Goal: Information Seeking & Learning: Find specific page/section

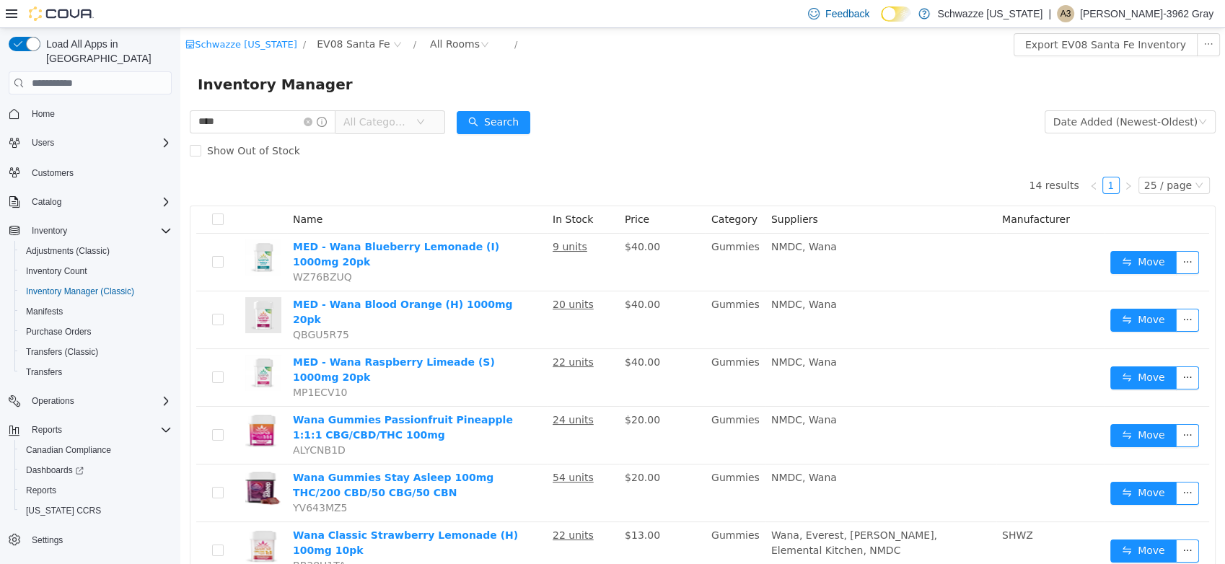
scroll to position [254, 0]
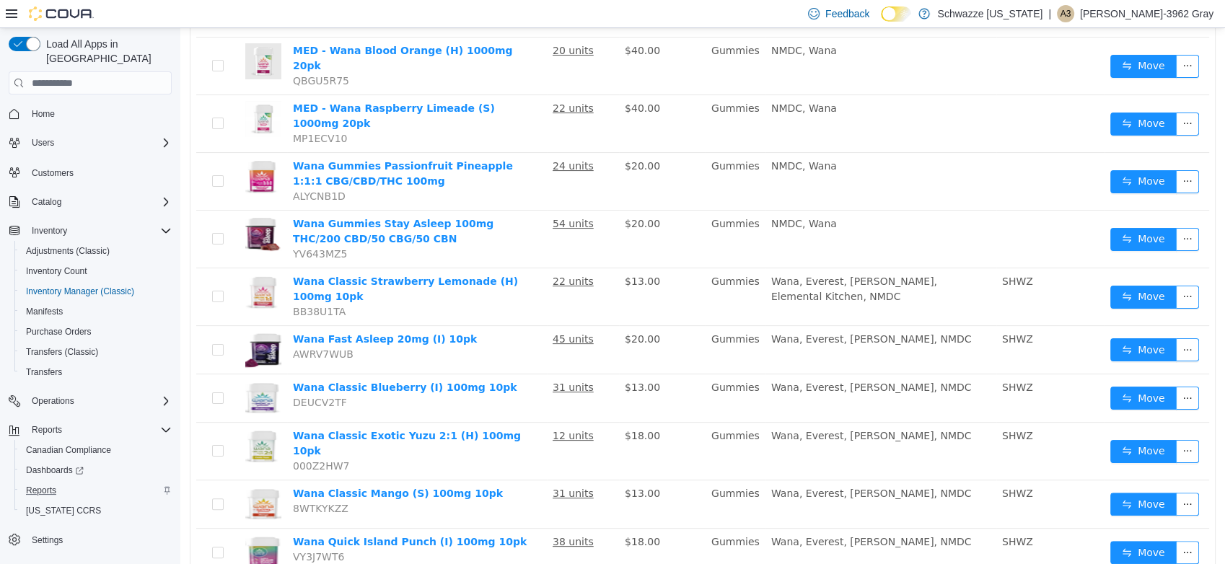
click at [64, 482] on div "Reports" at bounding box center [96, 490] width 152 height 17
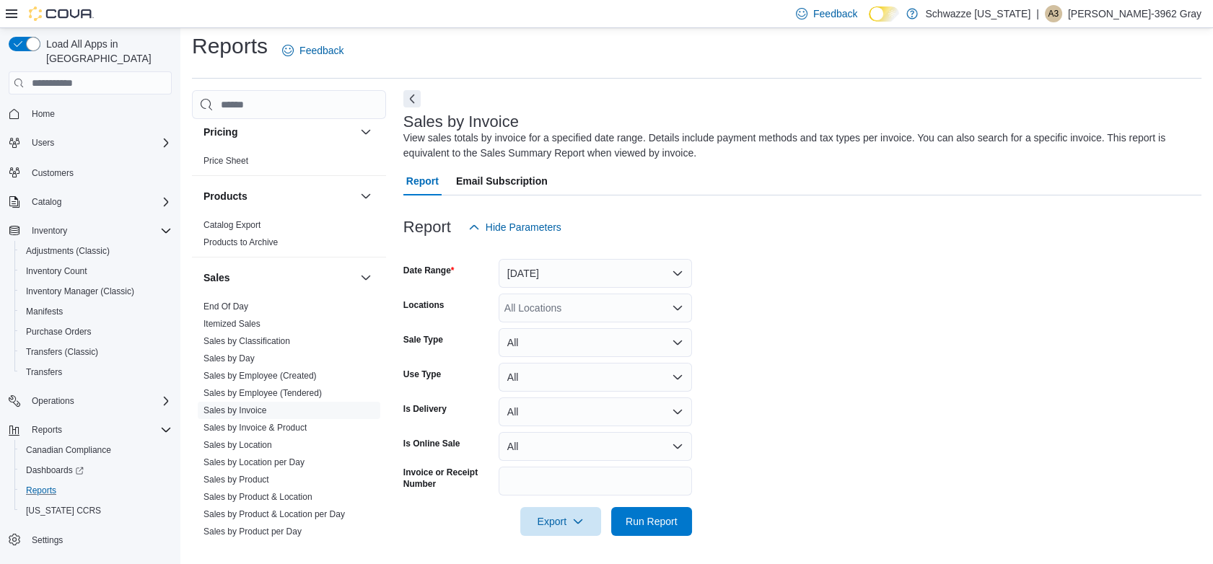
scroll to position [882, 0]
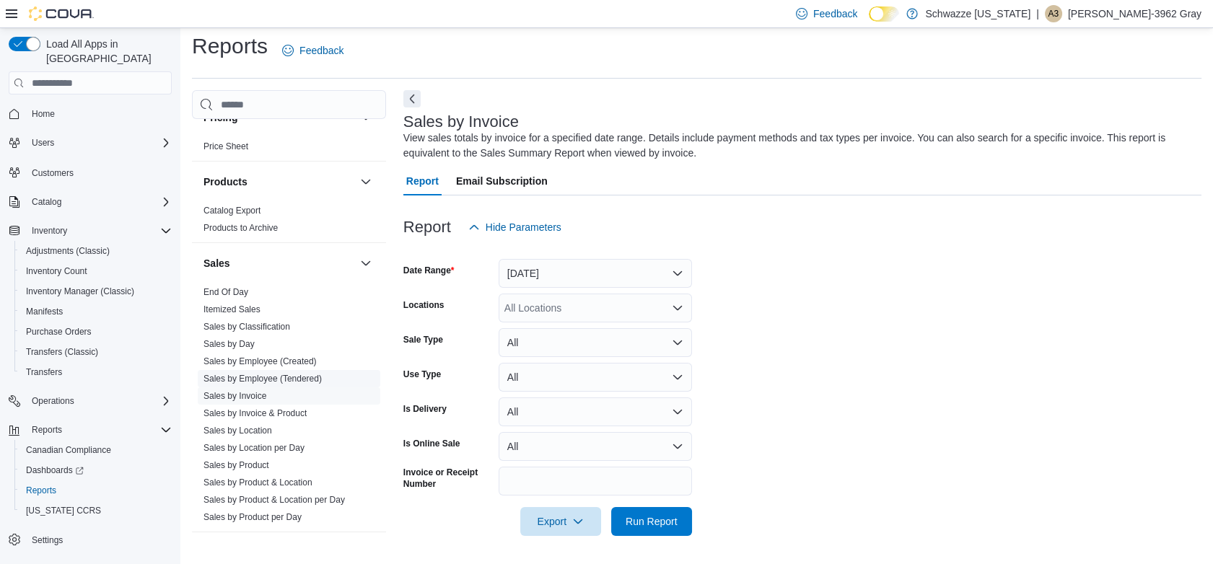
click at [315, 381] on link "Sales by Employee (Tendered)" at bounding box center [262, 379] width 118 height 10
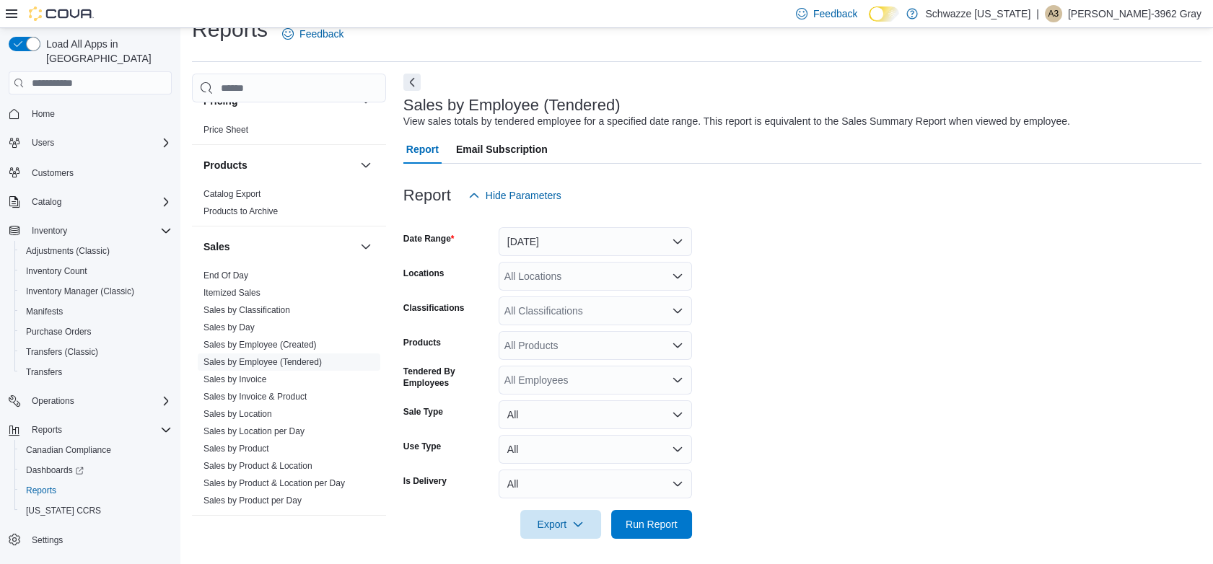
scroll to position [28, 0]
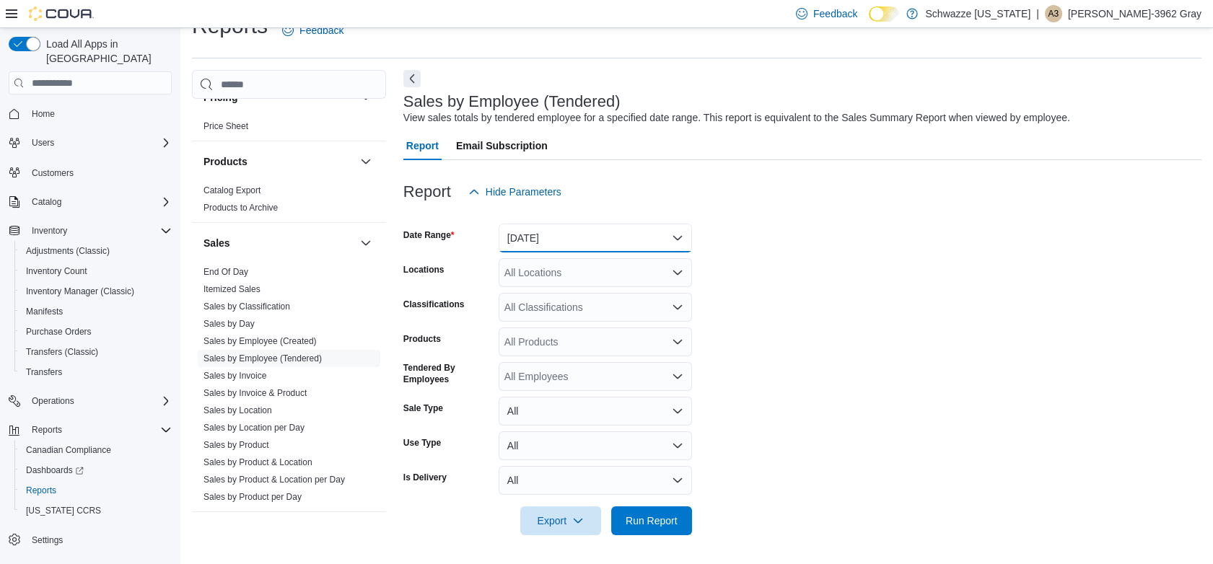
click at [613, 239] on button "Yesterday" at bounding box center [595, 238] width 193 height 29
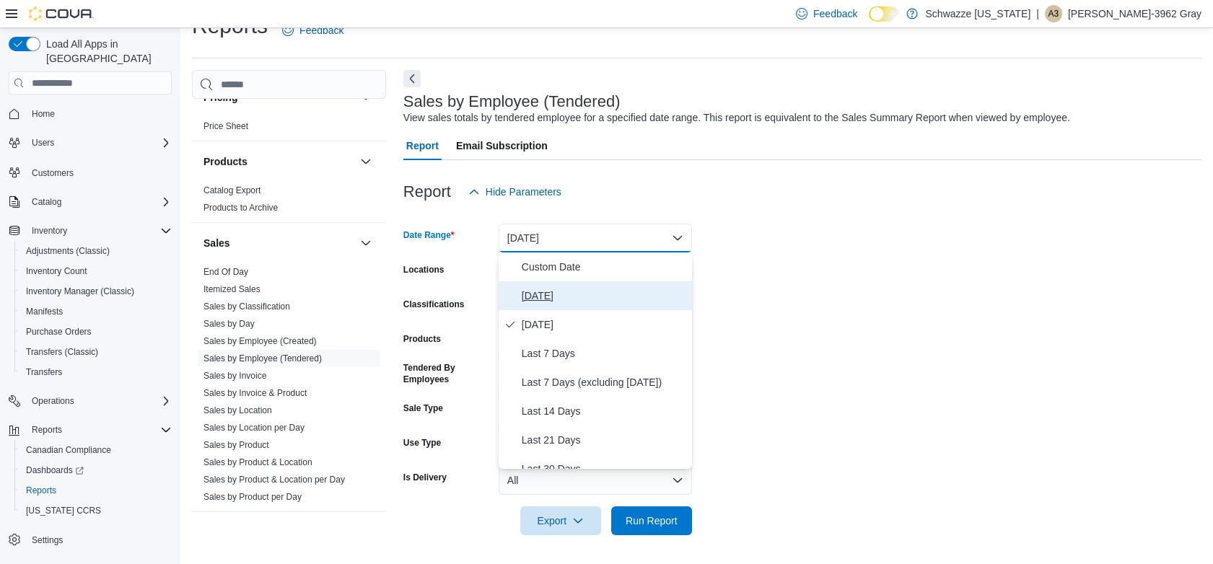
click at [575, 296] on span "Today" at bounding box center [604, 295] width 165 height 17
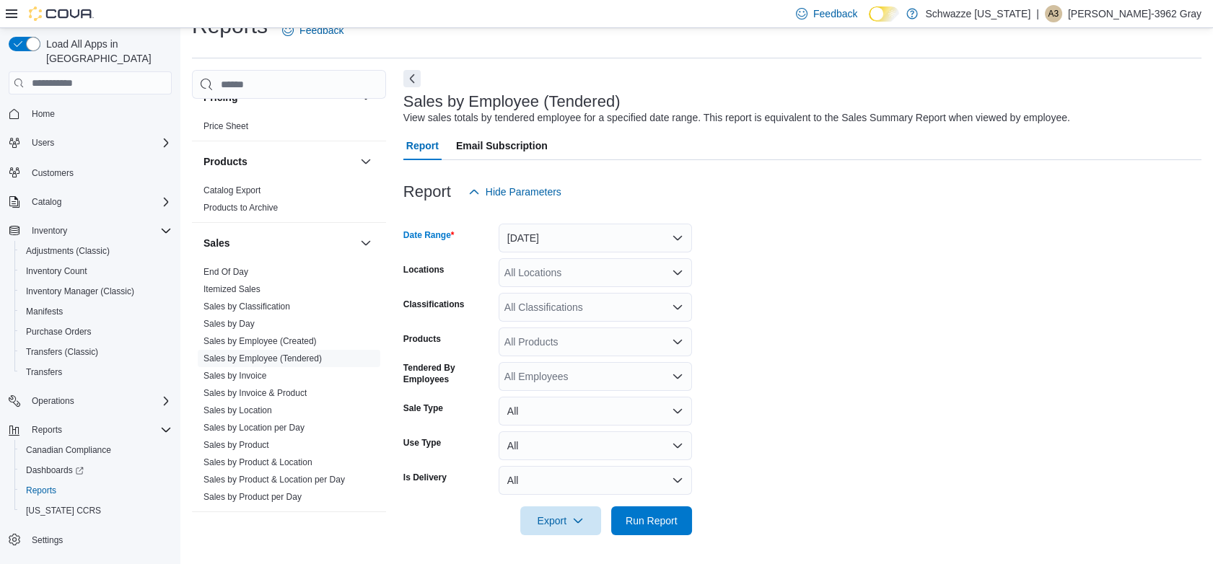
click at [574, 269] on div "All Locations" at bounding box center [595, 272] width 193 height 29
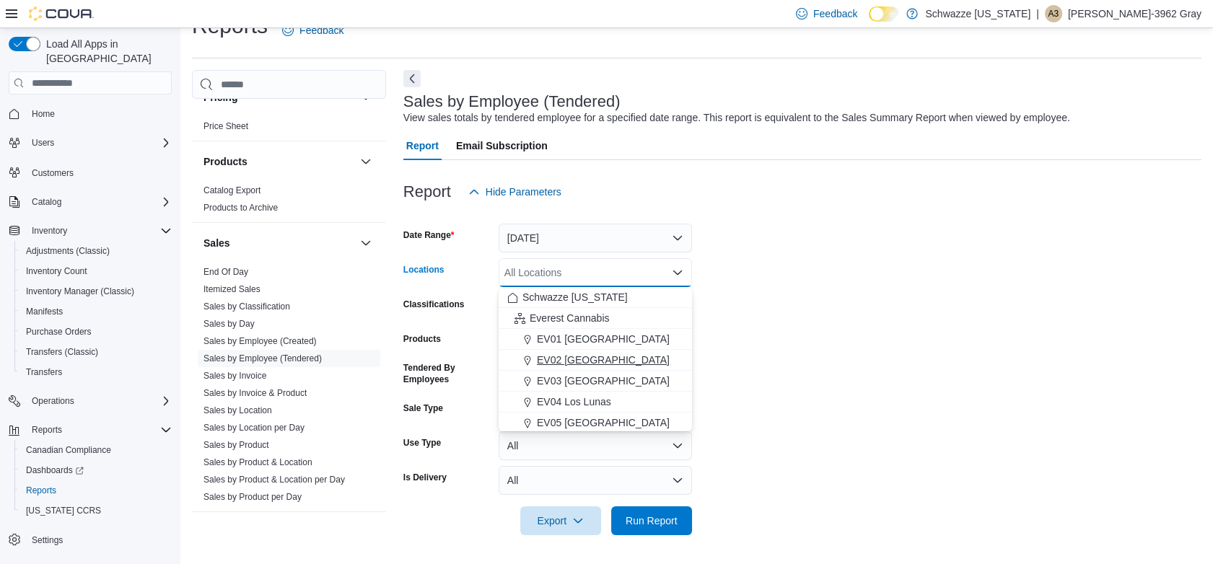
scroll to position [80, 0]
click at [577, 401] on span "EV08 Santa Fe" at bounding box center [571, 405] width 69 height 14
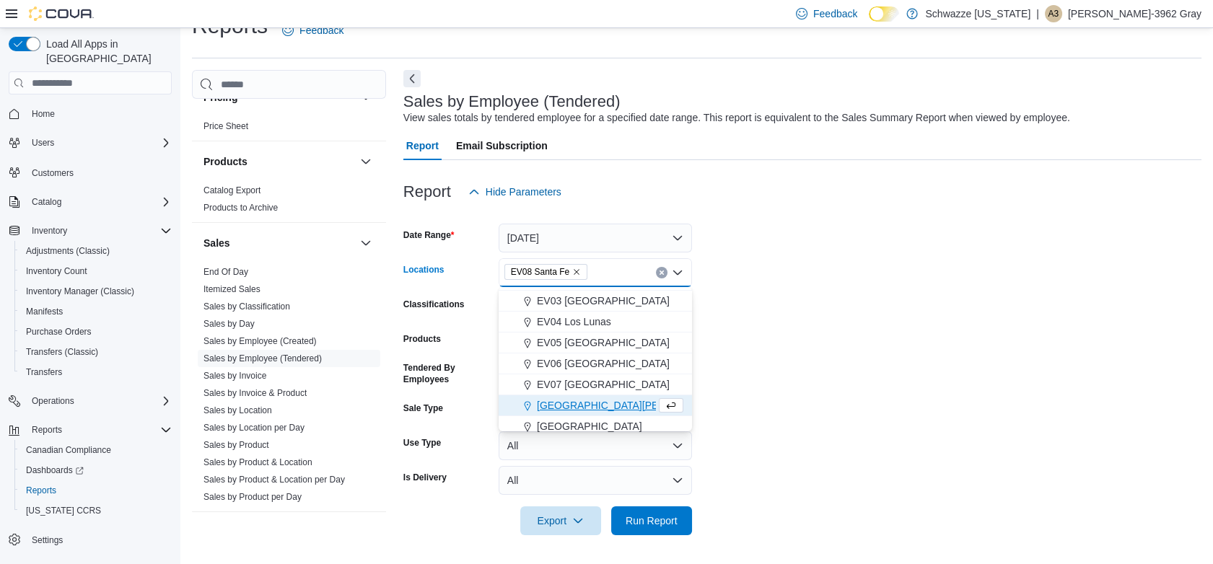
click at [964, 234] on form "Date Range Today Locations EV08 Santa Fe Combo box. Selected. EV08 Santa Fe. Pr…" at bounding box center [802, 370] width 798 height 329
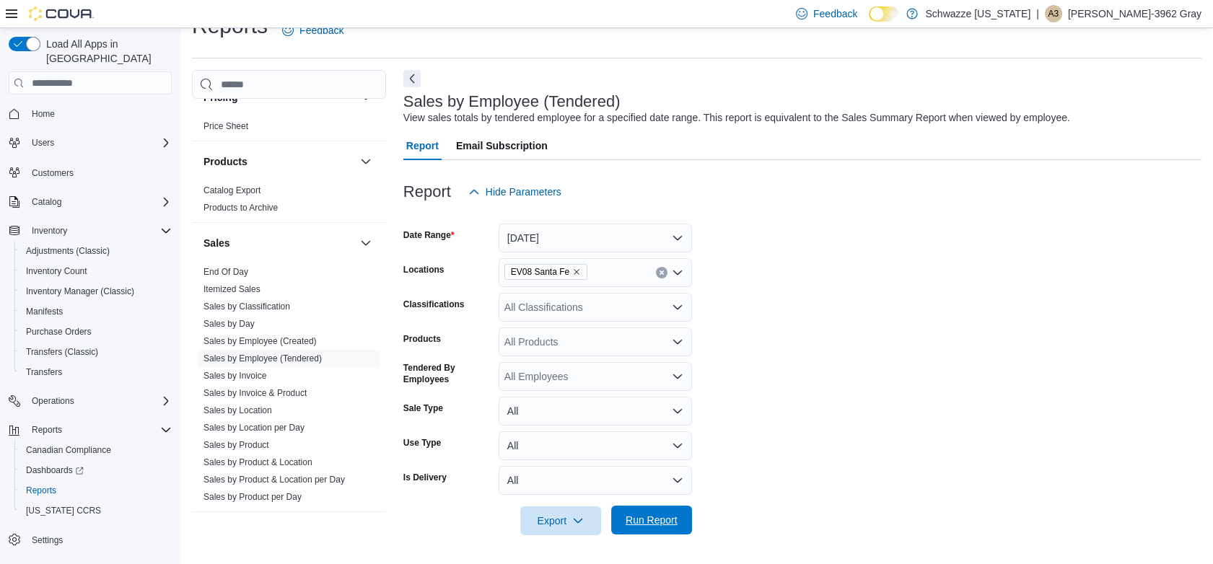
click at [655, 528] on span "Run Report" at bounding box center [652, 520] width 64 height 29
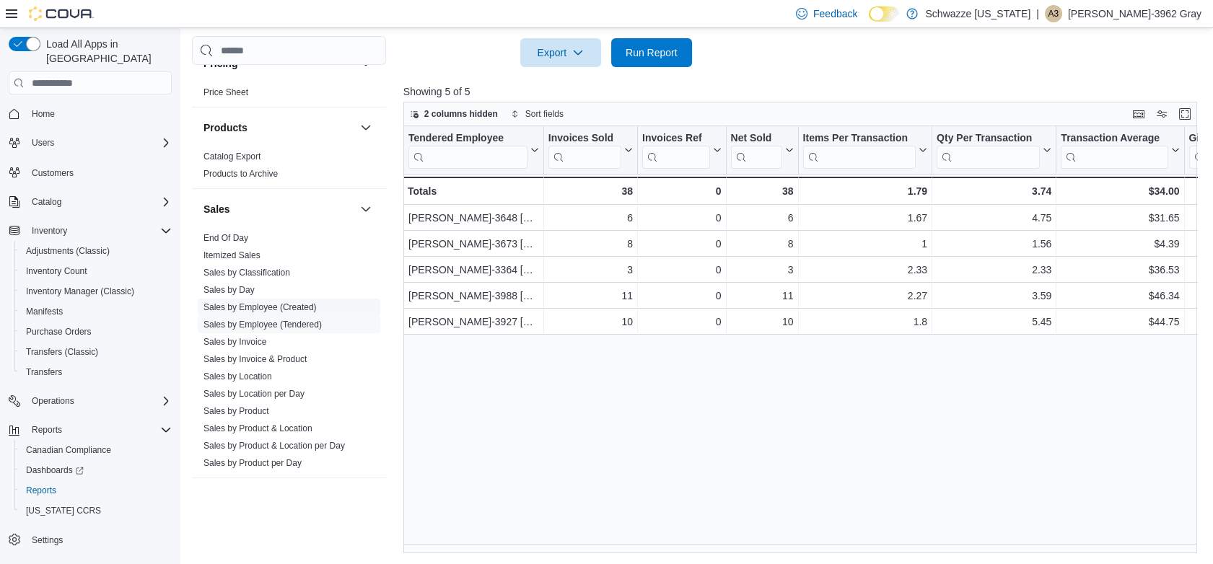
click at [302, 306] on link "Sales by Employee (Created)" at bounding box center [259, 307] width 113 height 10
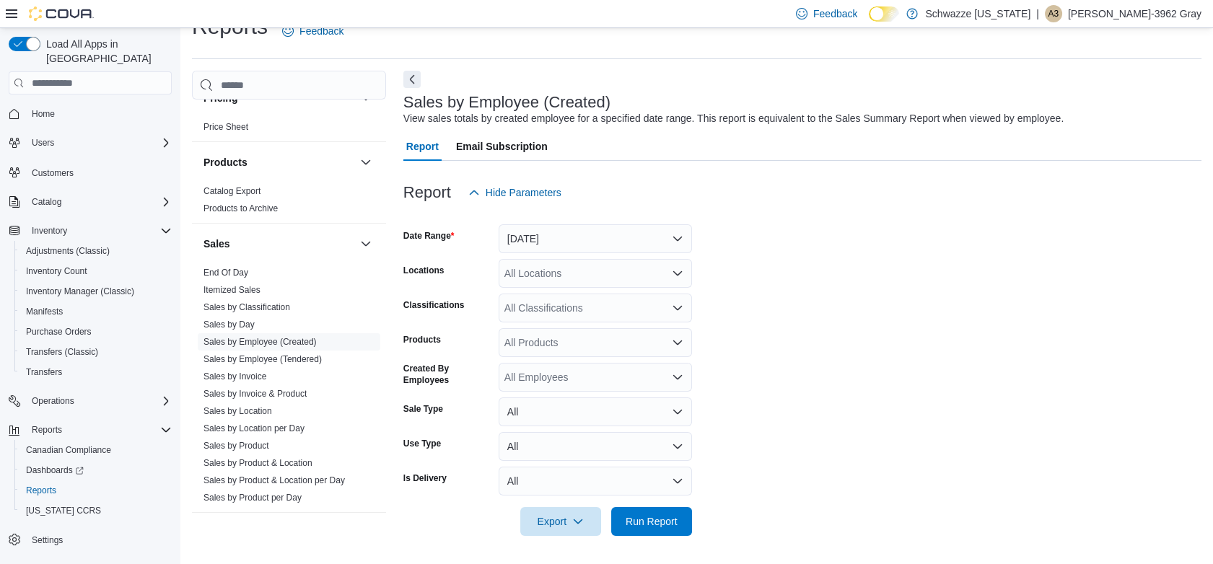
scroll to position [28, 0]
click at [595, 238] on button "Yesterday" at bounding box center [595, 238] width 193 height 29
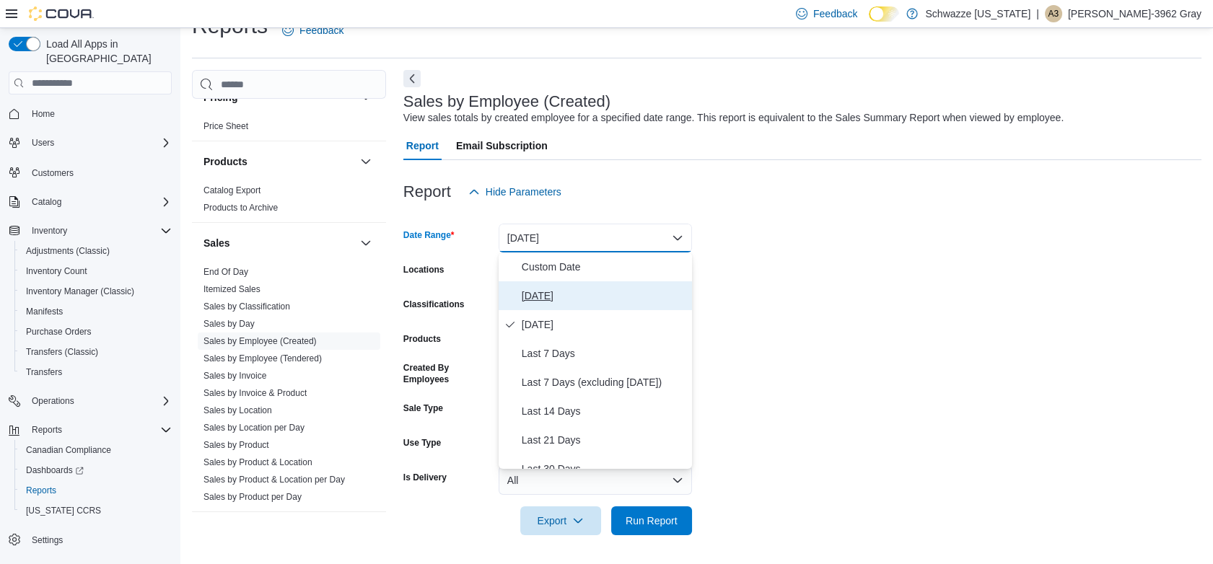
click at [561, 295] on span "Today" at bounding box center [604, 295] width 165 height 17
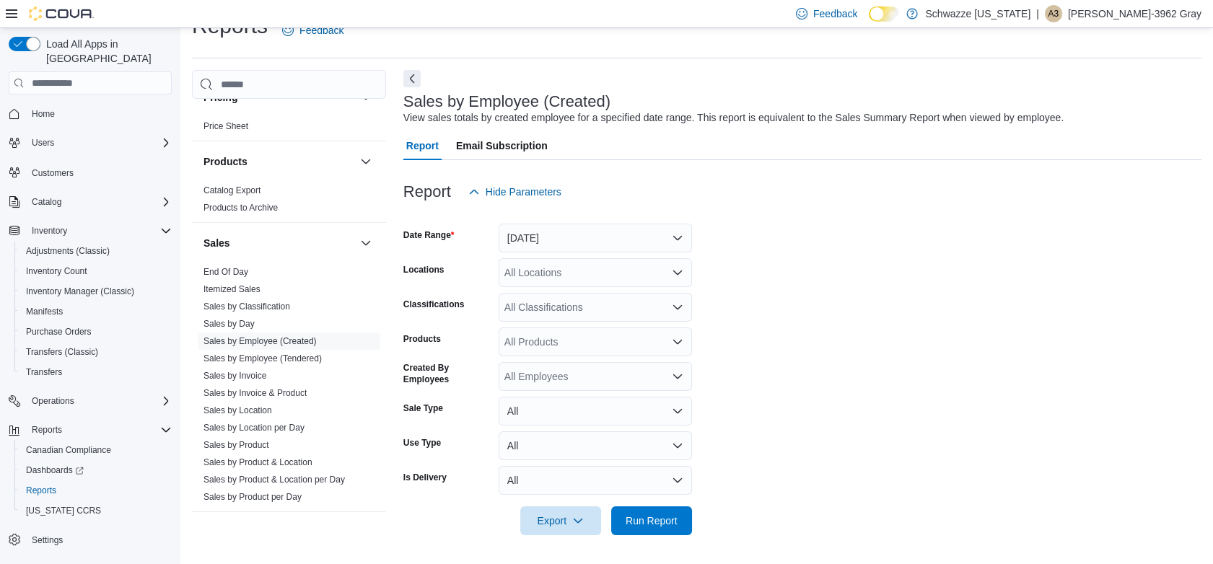
click at [851, 269] on form "Date Range Today Locations All Locations Classifications All Classifications Pr…" at bounding box center [802, 370] width 798 height 329
click at [620, 268] on div "All Locations" at bounding box center [595, 272] width 193 height 29
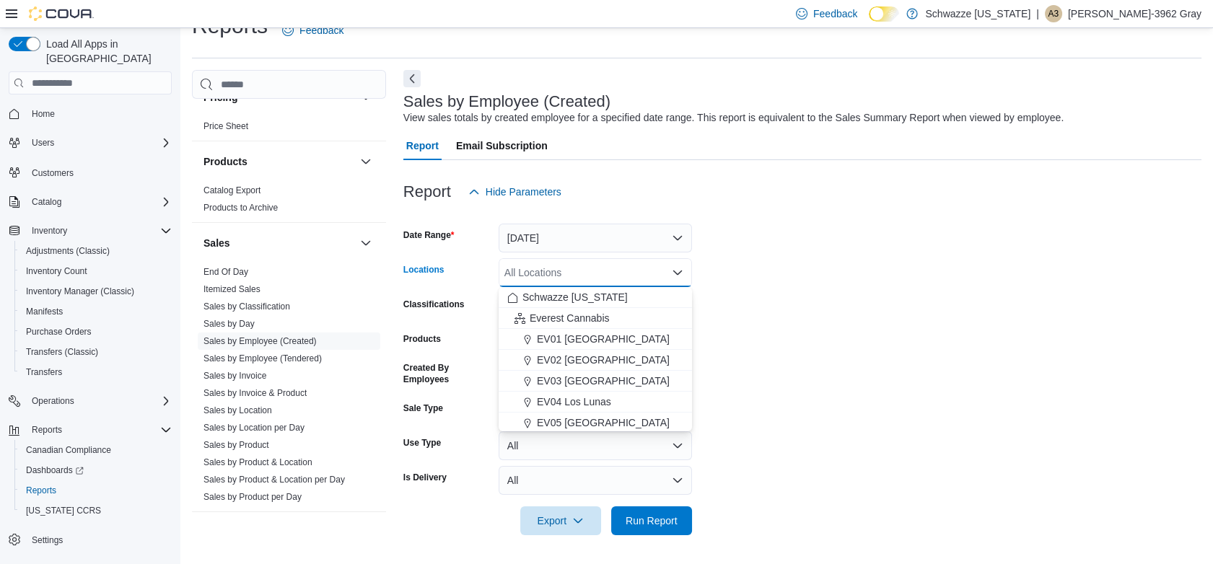
scroll to position [80, 0]
click at [579, 399] on span "EV08 Santa Fe" at bounding box center [571, 405] width 69 height 14
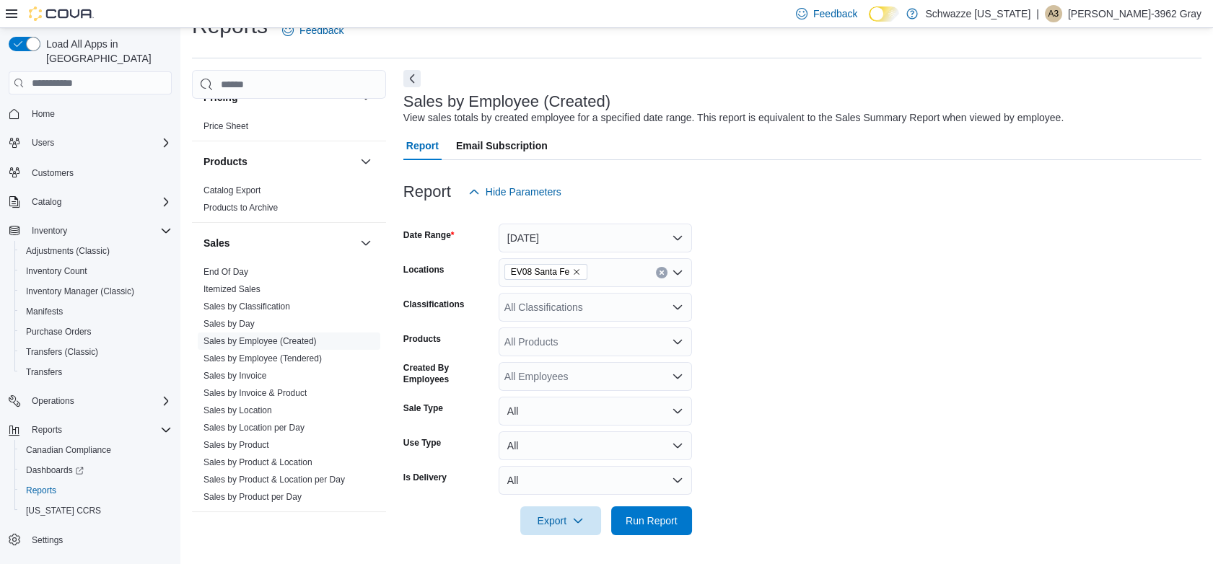
click at [918, 310] on form "Date Range Today Locations EV08 Santa Fe Classifications All Classifications Pr…" at bounding box center [802, 370] width 798 height 329
click at [658, 512] on span "Run Report" at bounding box center [652, 520] width 64 height 29
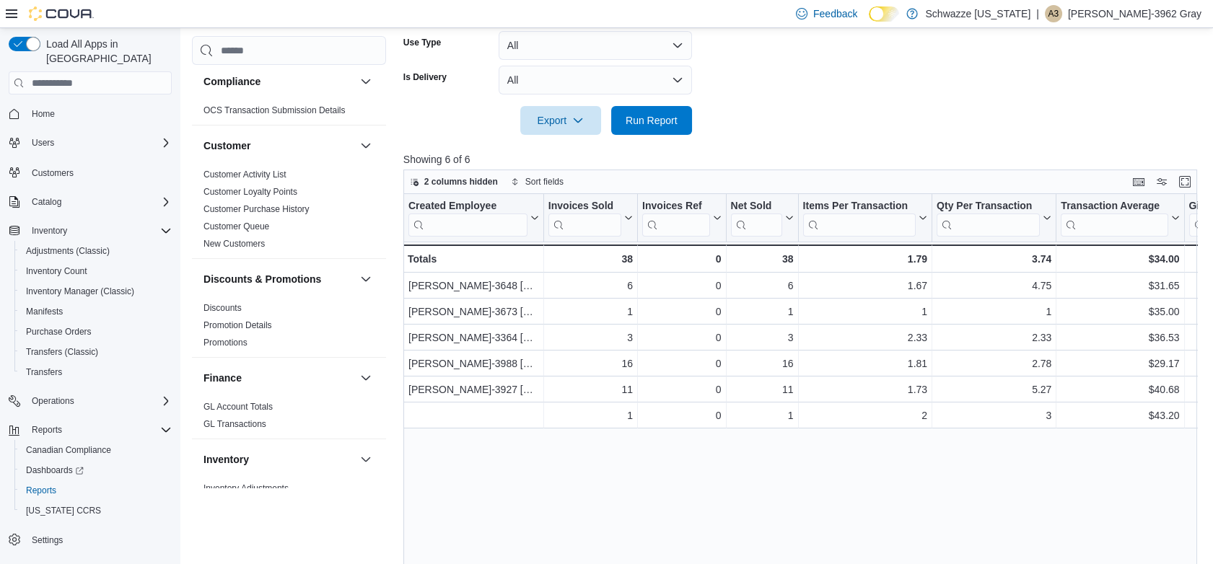
scroll to position [5, 0]
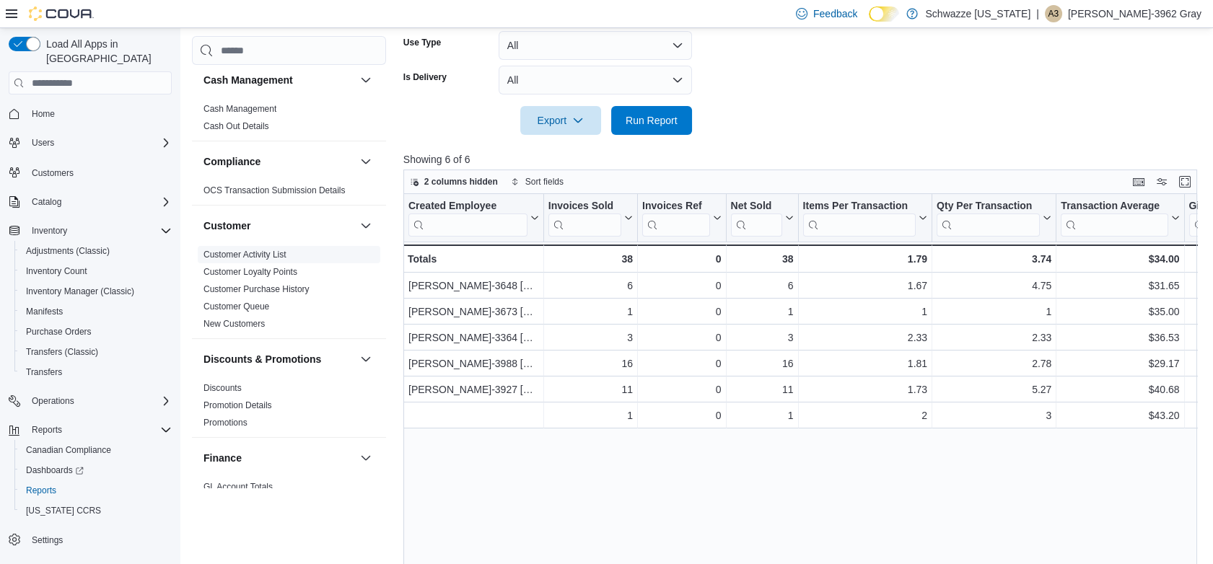
click at [269, 253] on link "Customer Activity List" at bounding box center [244, 255] width 83 height 10
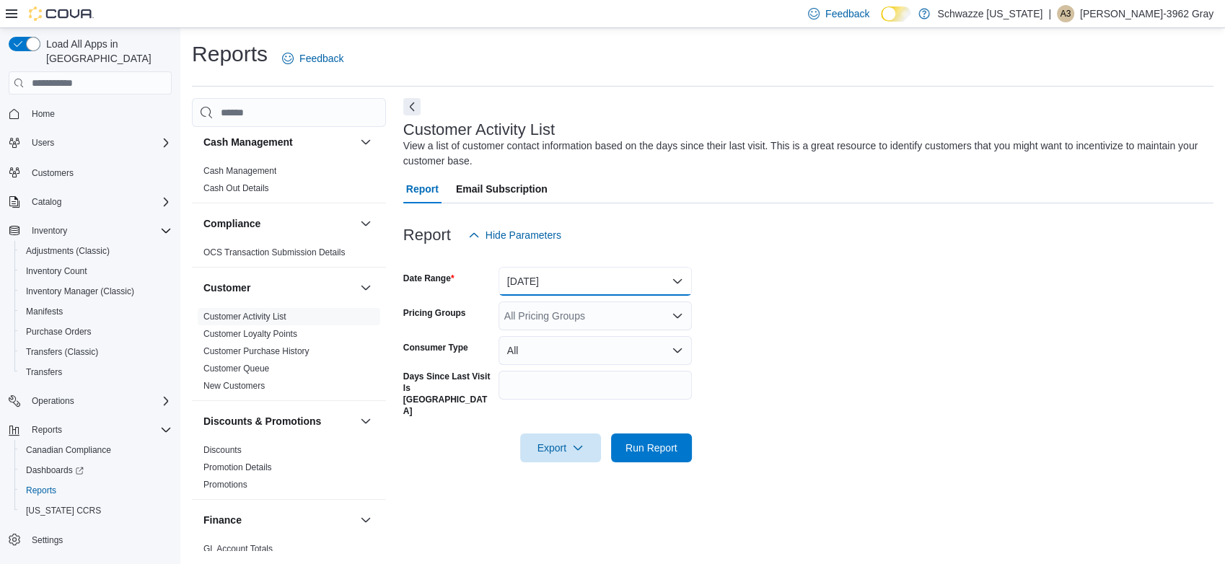
click at [569, 282] on button "Yesterday" at bounding box center [595, 281] width 193 height 29
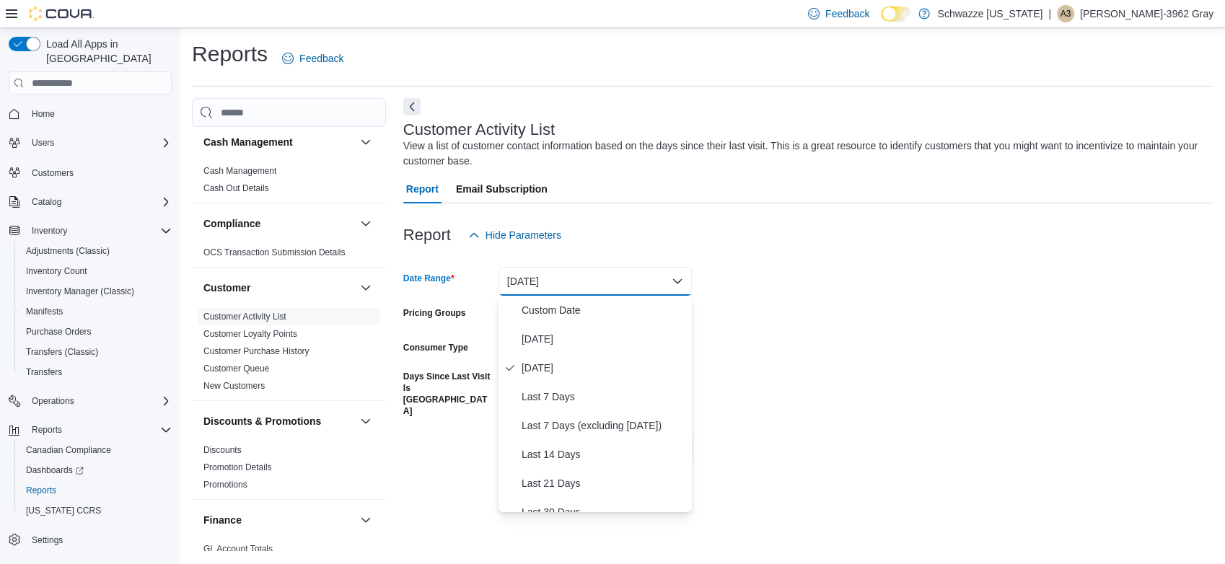
click at [569, 282] on button "Yesterday" at bounding box center [595, 281] width 193 height 29
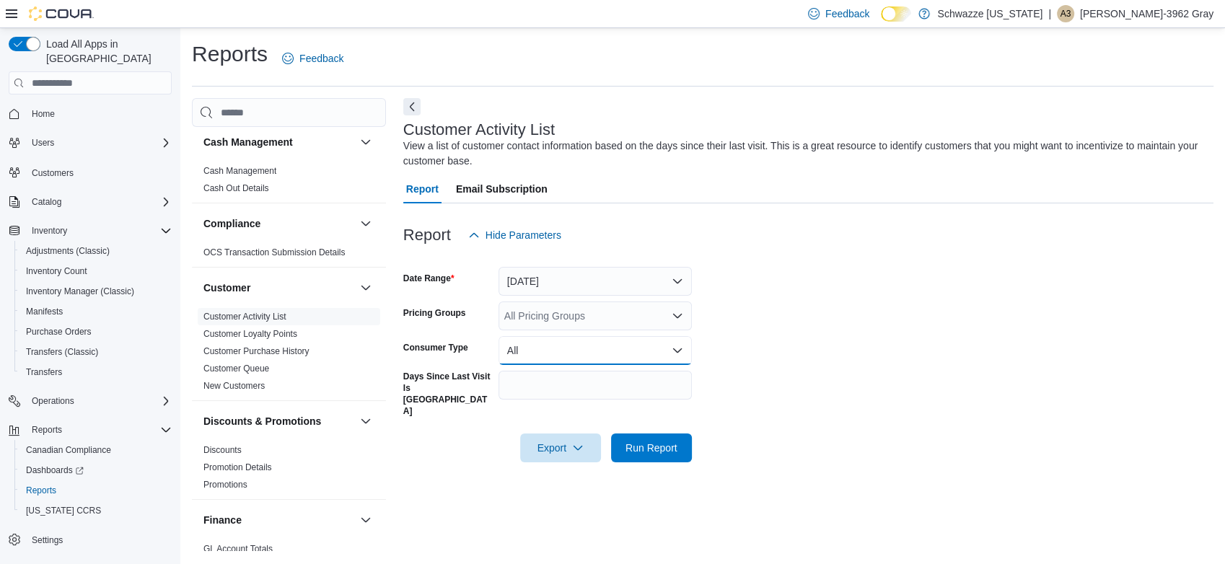
click at [529, 359] on button "All" at bounding box center [595, 350] width 193 height 29
click at [755, 334] on form "Date Range Yesterday Pricing Groups All Pricing Groups Consumer Type All Days S…" at bounding box center [808, 356] width 810 height 213
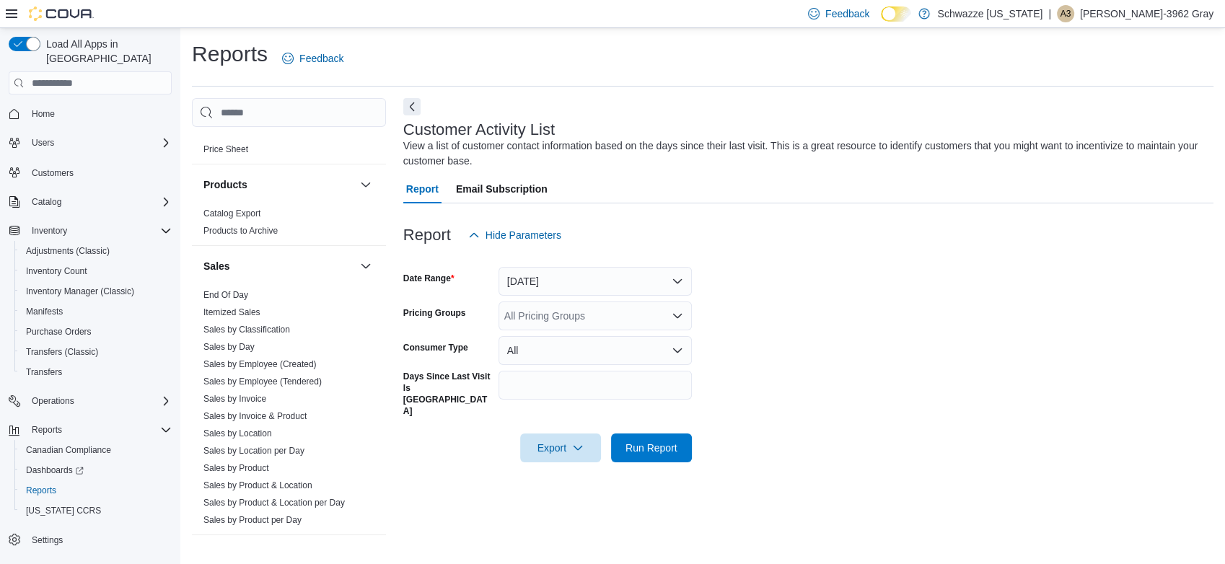
scroll to position [967, 0]
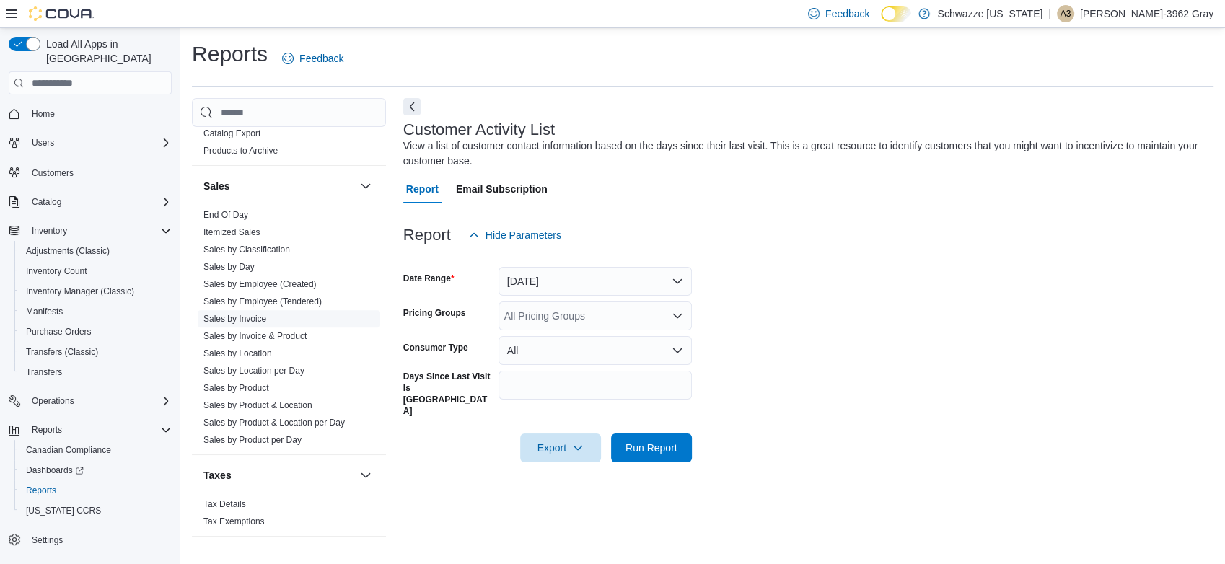
click at [246, 315] on link "Sales by Invoice" at bounding box center [234, 319] width 63 height 10
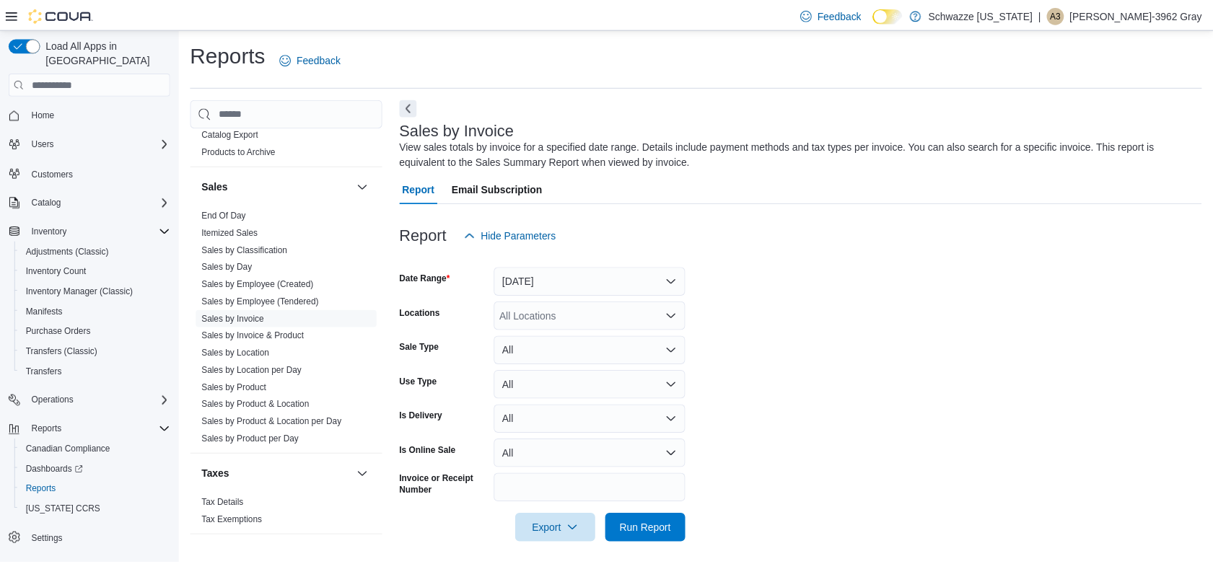
scroll to position [8, 0]
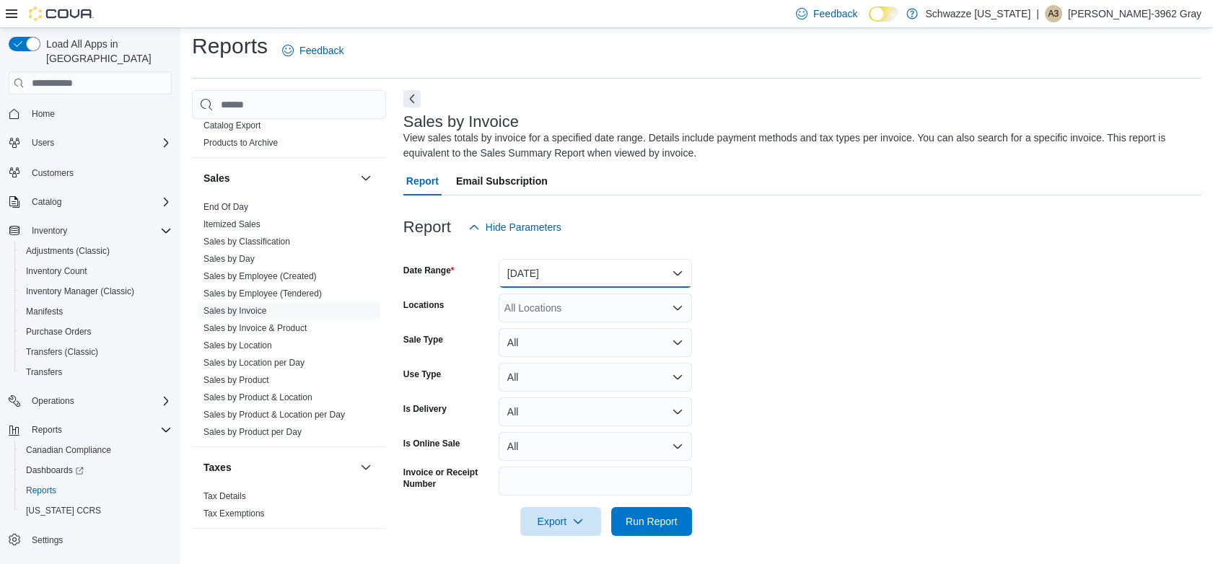
click at [560, 271] on button "Yesterday" at bounding box center [595, 273] width 193 height 29
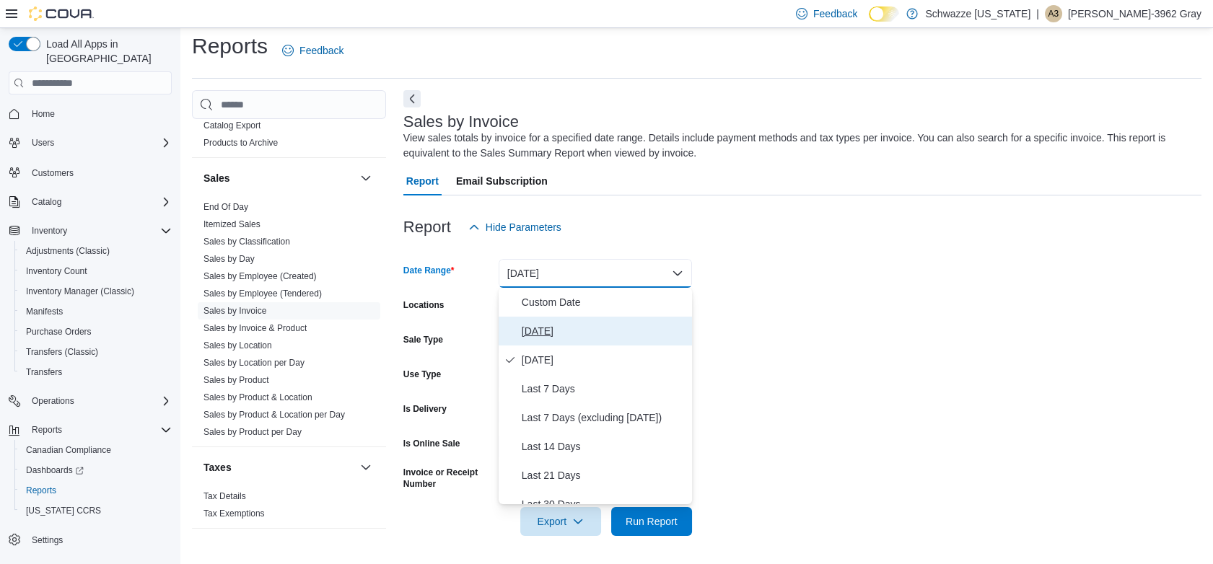
click at [541, 325] on span "Today" at bounding box center [604, 331] width 165 height 17
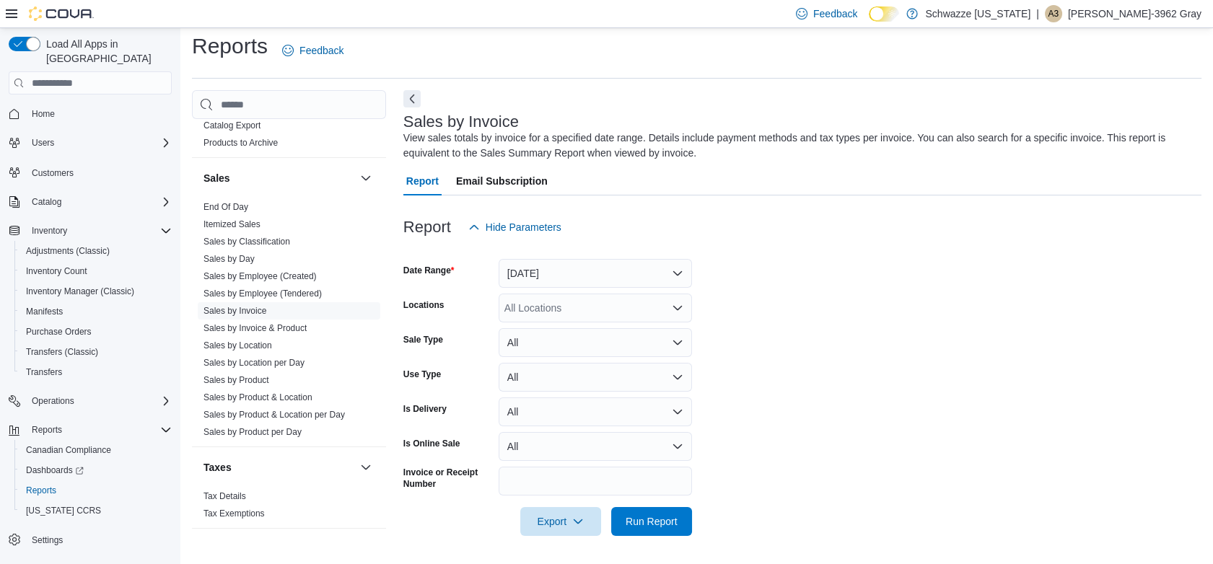
click at [796, 282] on form "Date Range Today Locations All Locations Sale Type All Use Type All Is Delivery…" at bounding box center [802, 389] width 798 height 294
click at [582, 314] on div "All Locations" at bounding box center [595, 308] width 193 height 29
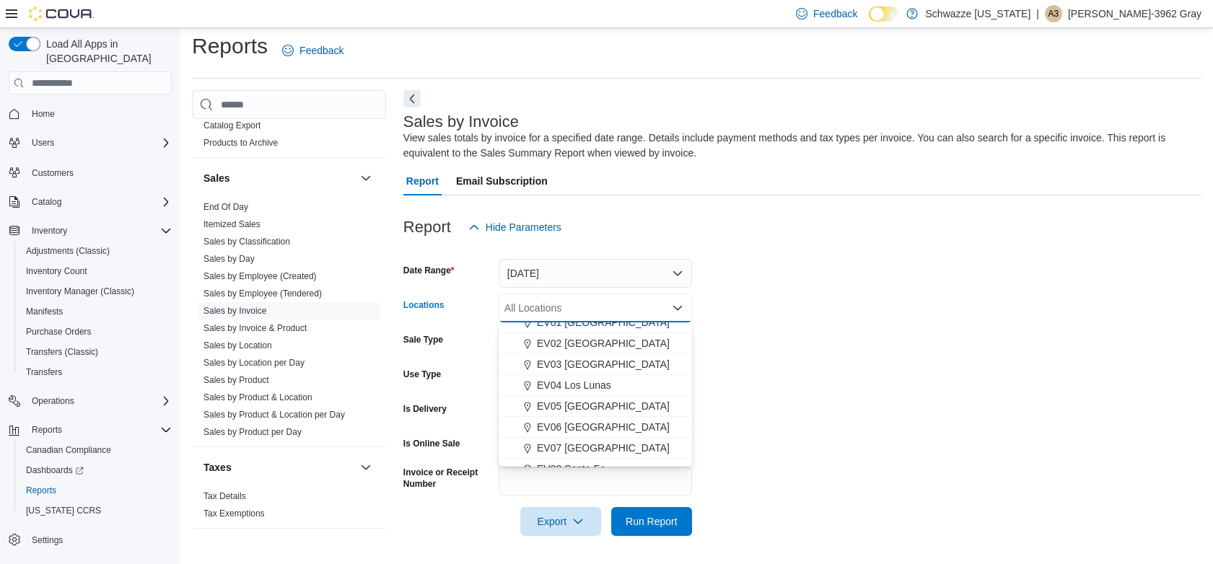
scroll to position [80, 0]
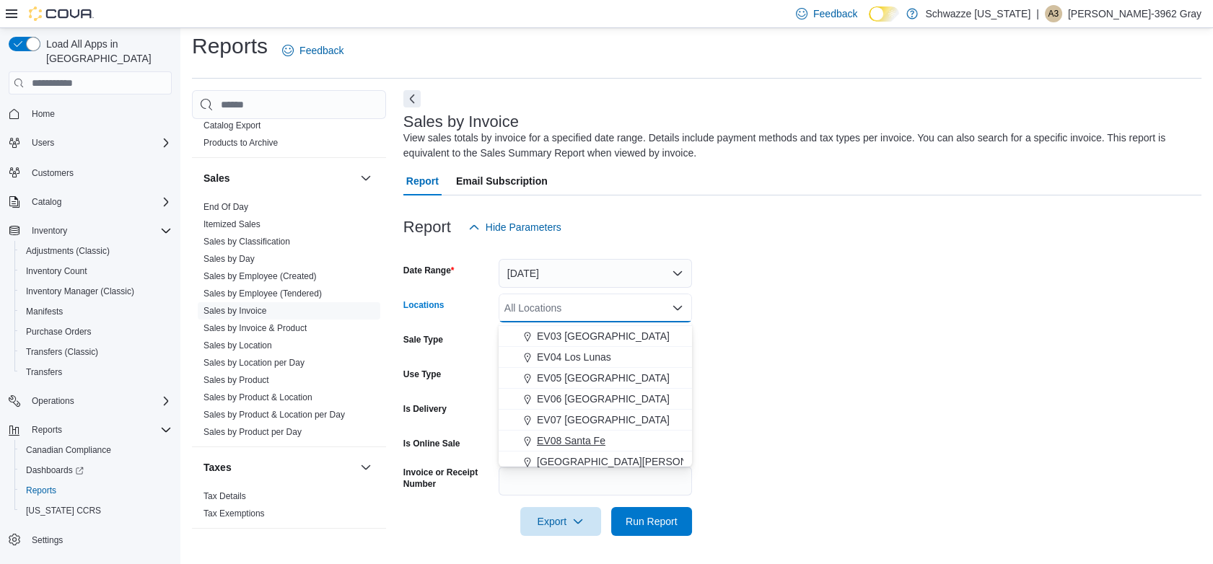
click at [578, 439] on span "EV08 Santa Fe" at bounding box center [571, 441] width 69 height 14
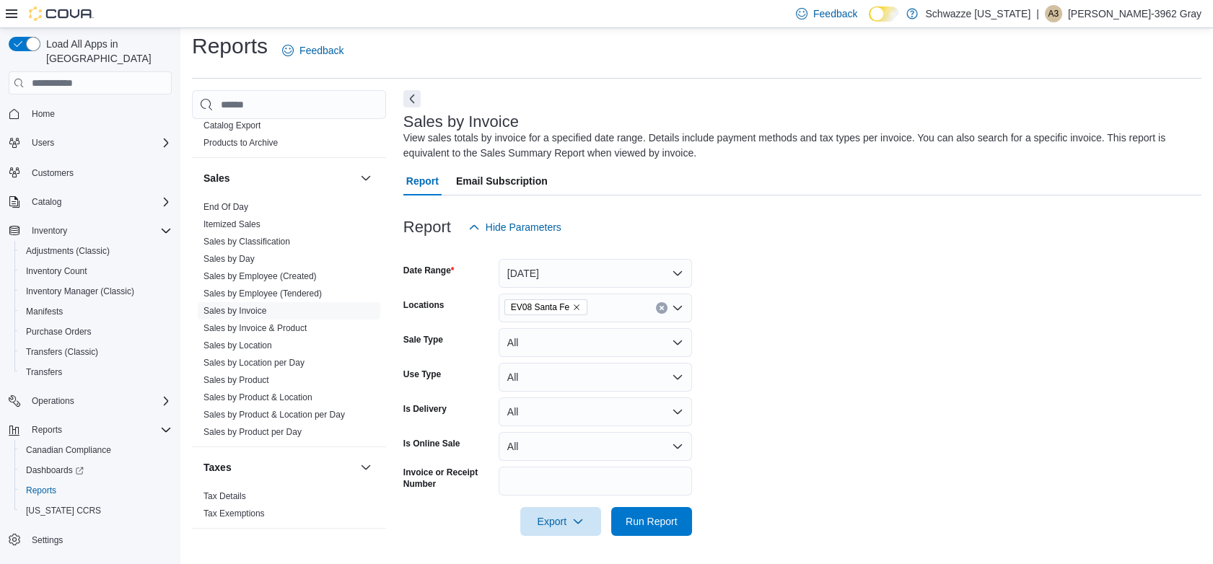
click at [849, 294] on form "Date Range Today Locations EV08 Santa Fe Sale Type All Use Type All Is Delivery…" at bounding box center [802, 389] width 798 height 294
click at [649, 523] on span "Run Report" at bounding box center [652, 521] width 52 height 14
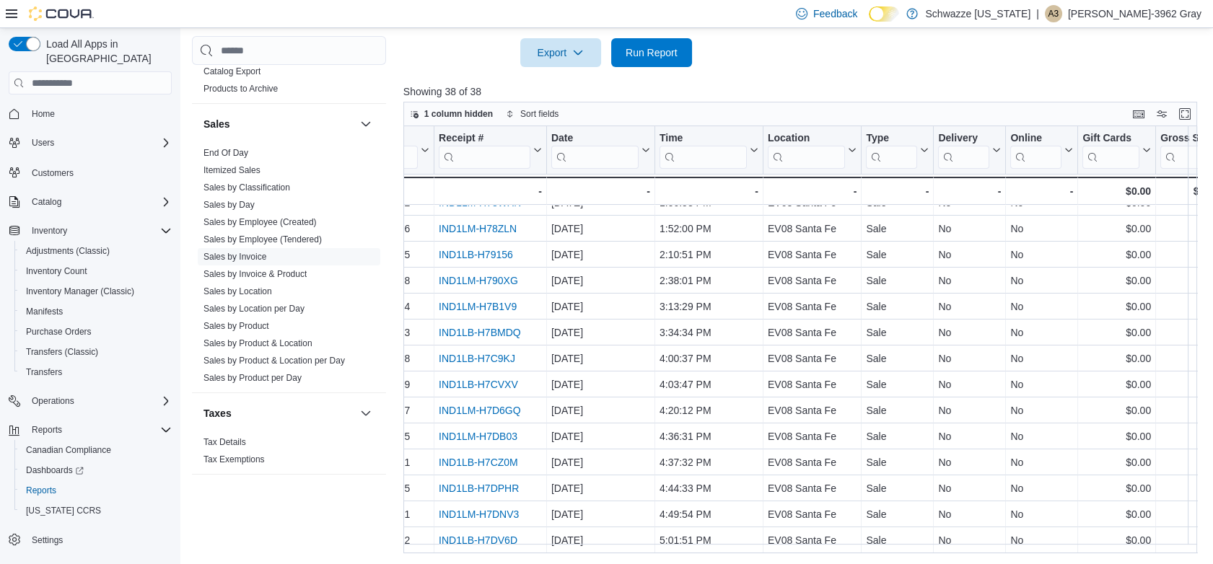
scroll to position [647, 0]
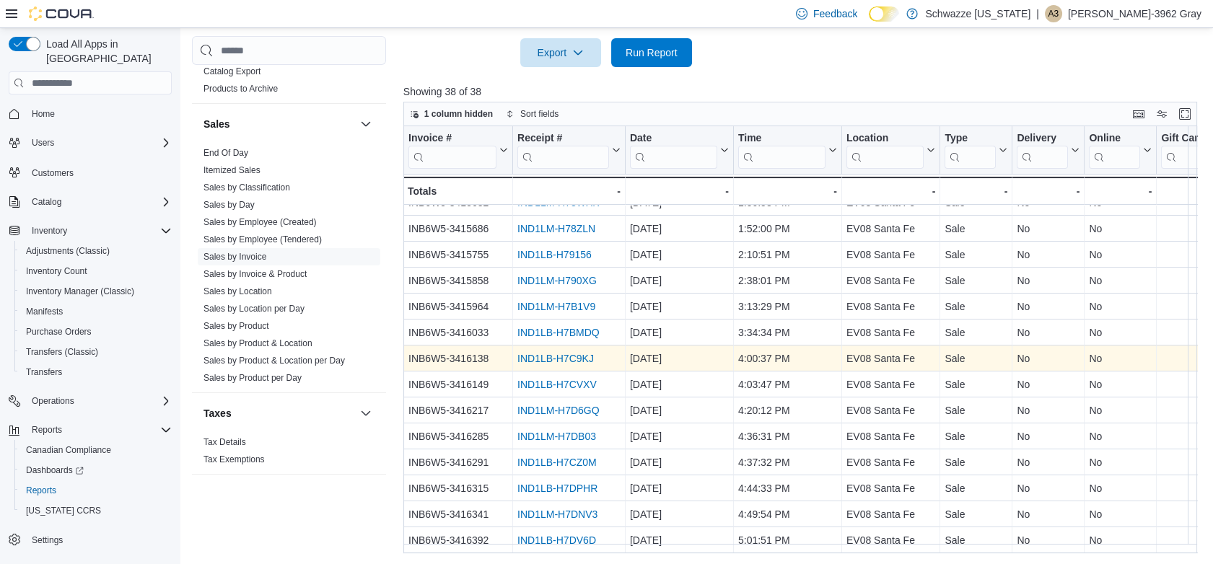
click at [552, 353] on link "IND1LB-H7C9KJ" at bounding box center [555, 359] width 76 height 12
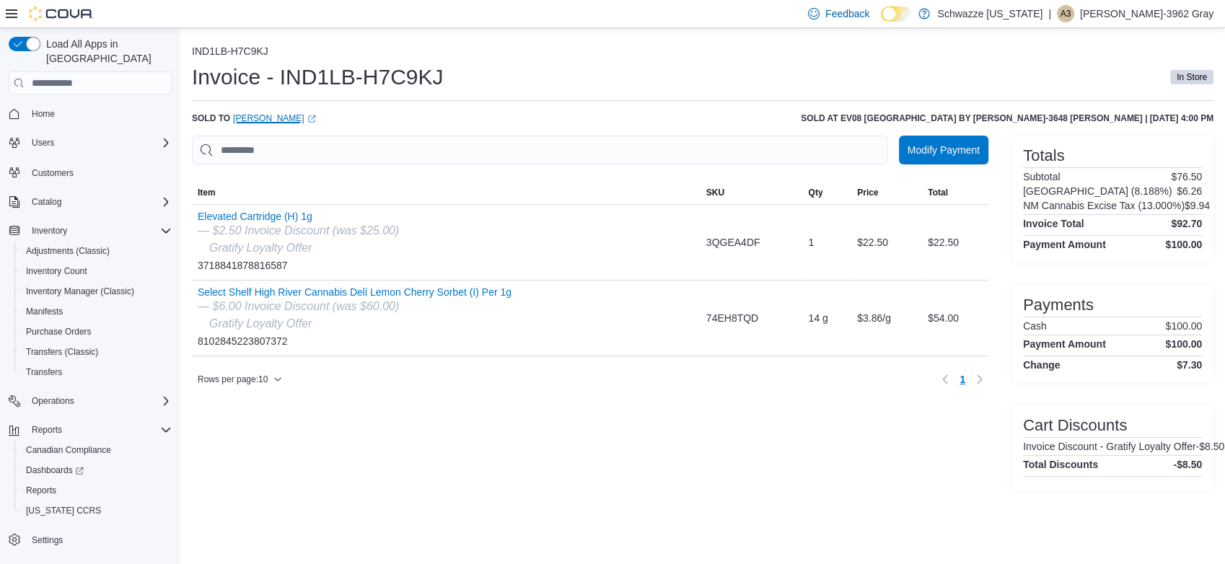
click at [254, 115] on link "Brittney Falcon (opens in a new tab or window)" at bounding box center [274, 119] width 83 height 12
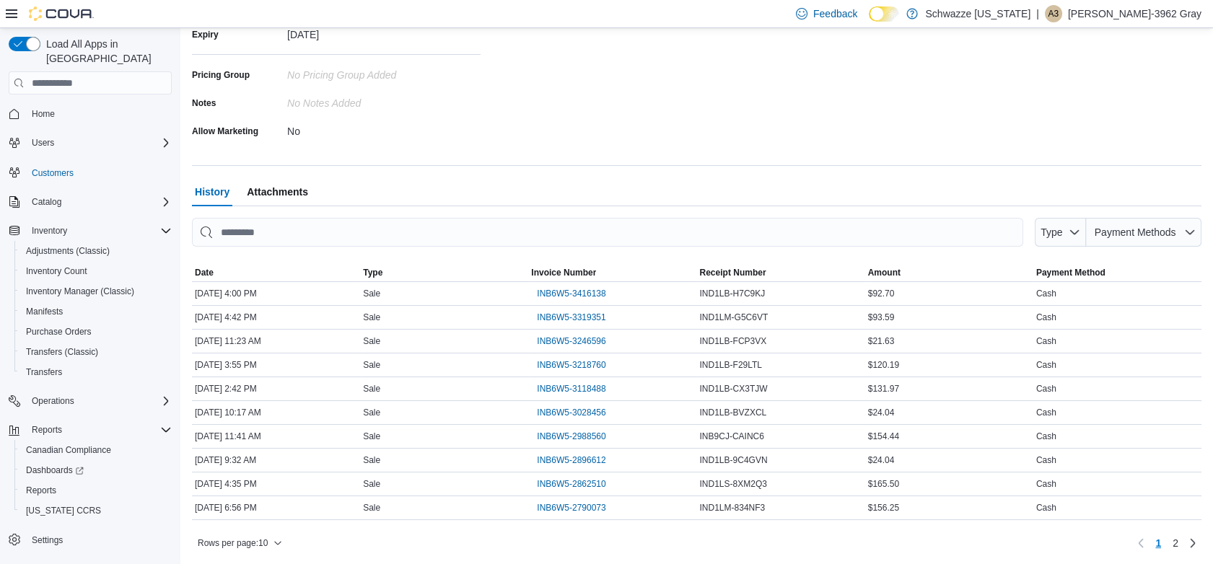
scroll to position [336, 0]
click at [249, 540] on span "Rows per page : 10" at bounding box center [233, 543] width 70 height 12
click at [250, 514] on span "50 rows" at bounding box center [259, 513] width 46 height 12
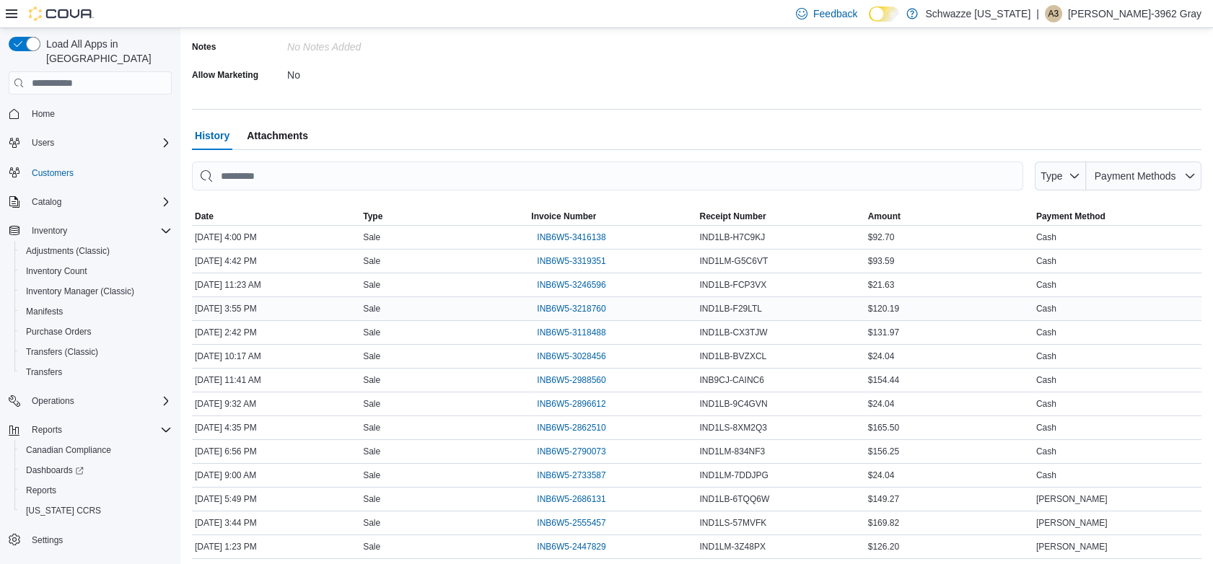
scroll to position [431, 0]
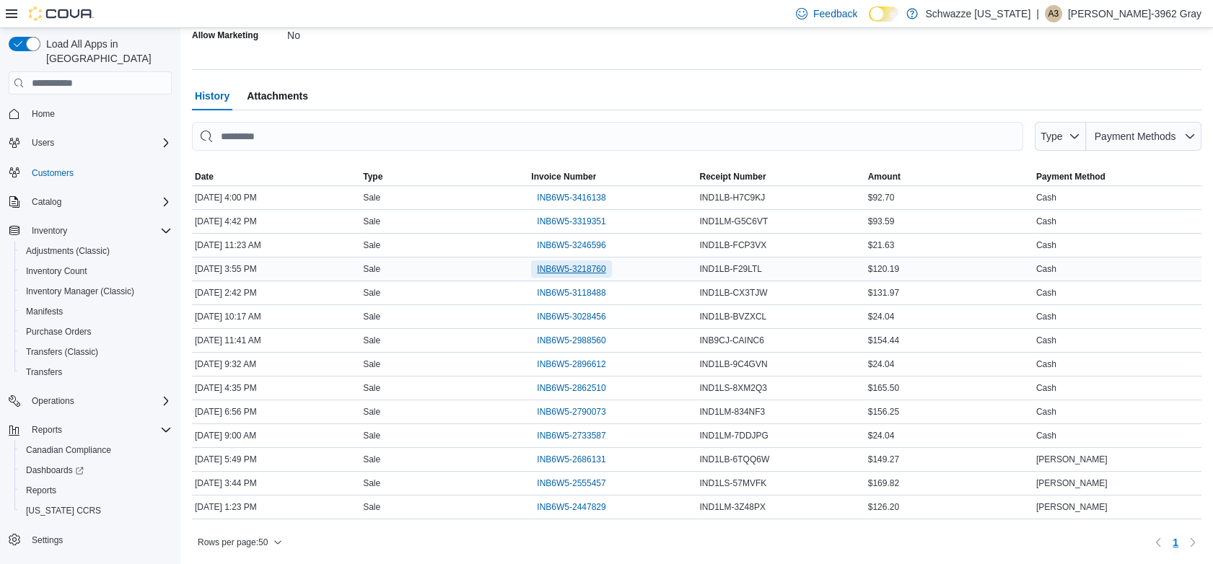
click at [571, 268] on span "INB6W5-3218760" at bounding box center [571, 269] width 69 height 12
click at [577, 288] on span "INB6W5-3118488" at bounding box center [571, 293] width 69 height 12
click at [566, 201] on span "INB6W5-3416138" at bounding box center [571, 198] width 69 height 12
click at [595, 245] on span "INB6W5-3246596" at bounding box center [571, 246] width 69 height 12
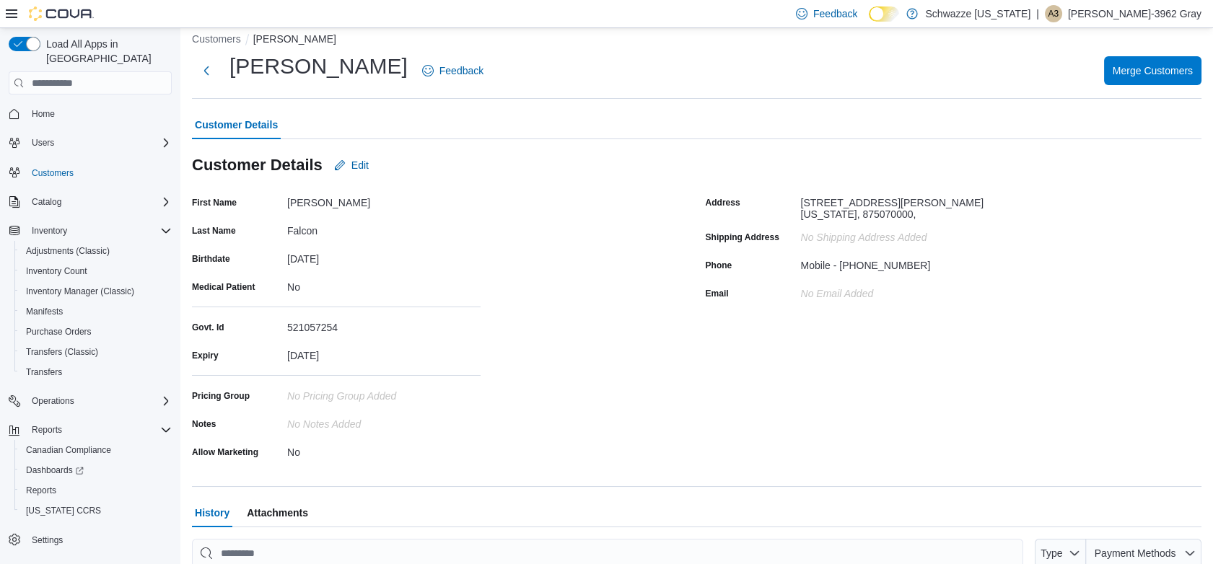
scroll to position [0, 0]
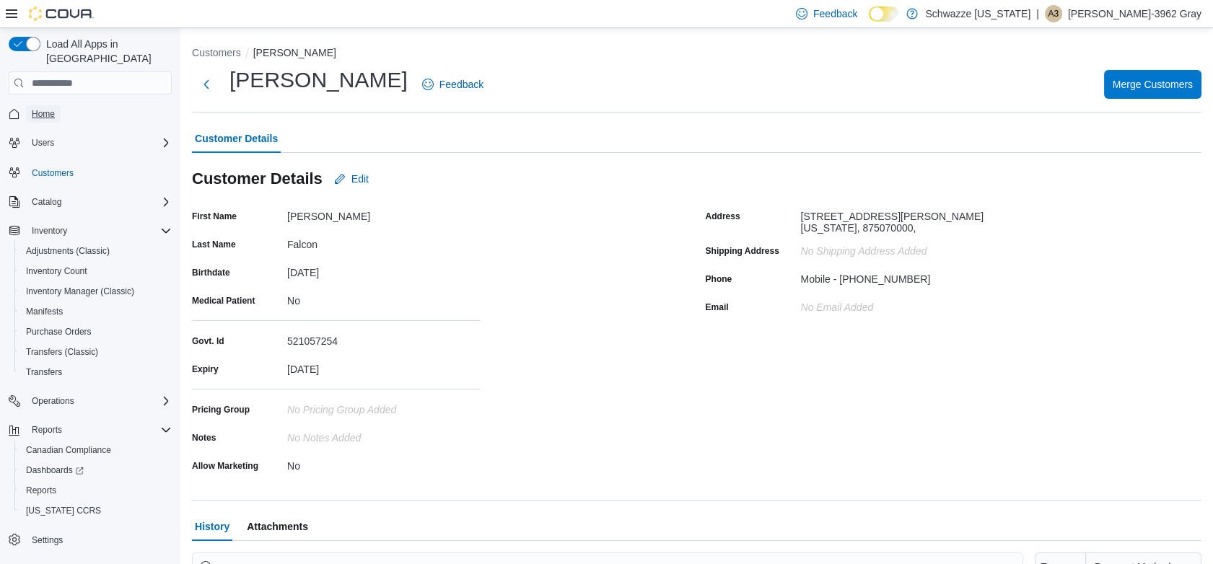
click at [53, 108] on span "Home" at bounding box center [43, 114] width 23 height 12
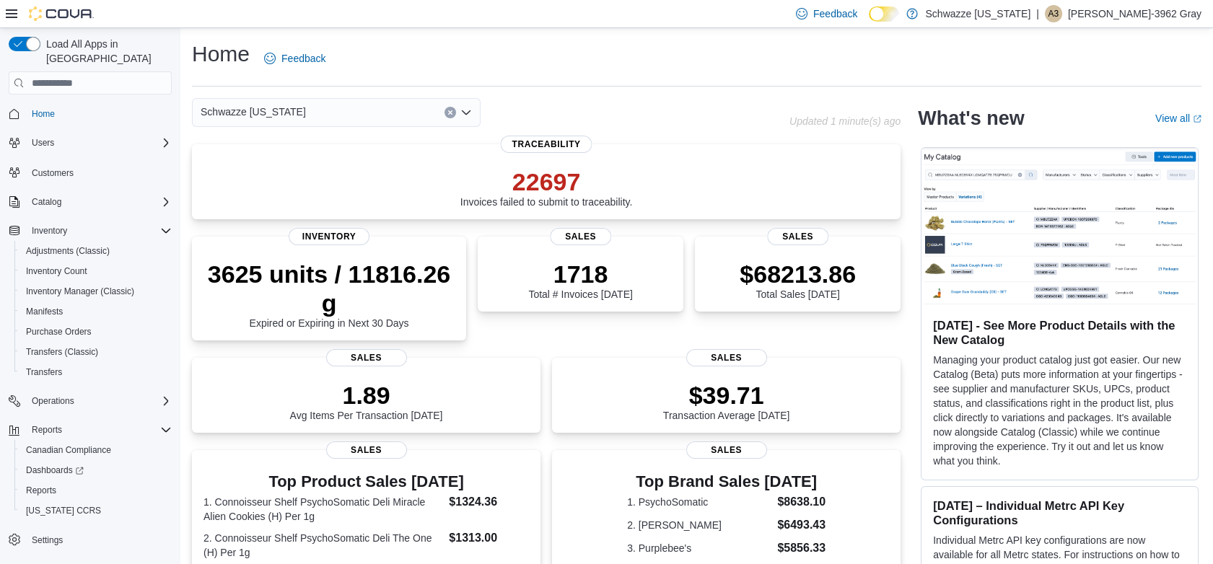
click at [370, 107] on div "Schwazze [US_STATE]" at bounding box center [336, 112] width 289 height 29
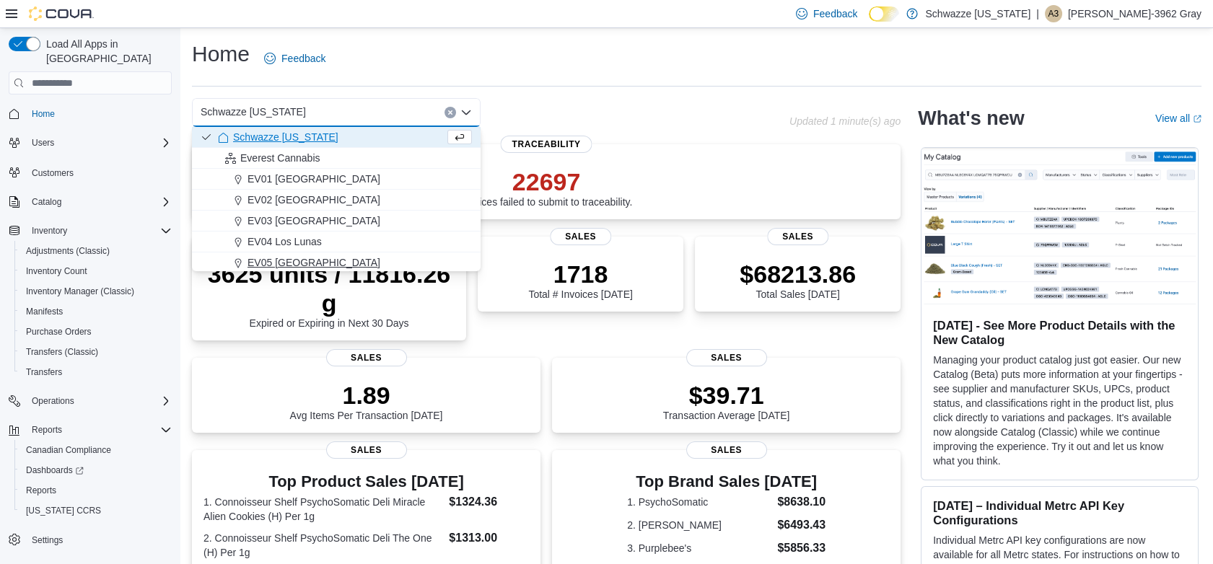
scroll to position [80, 0]
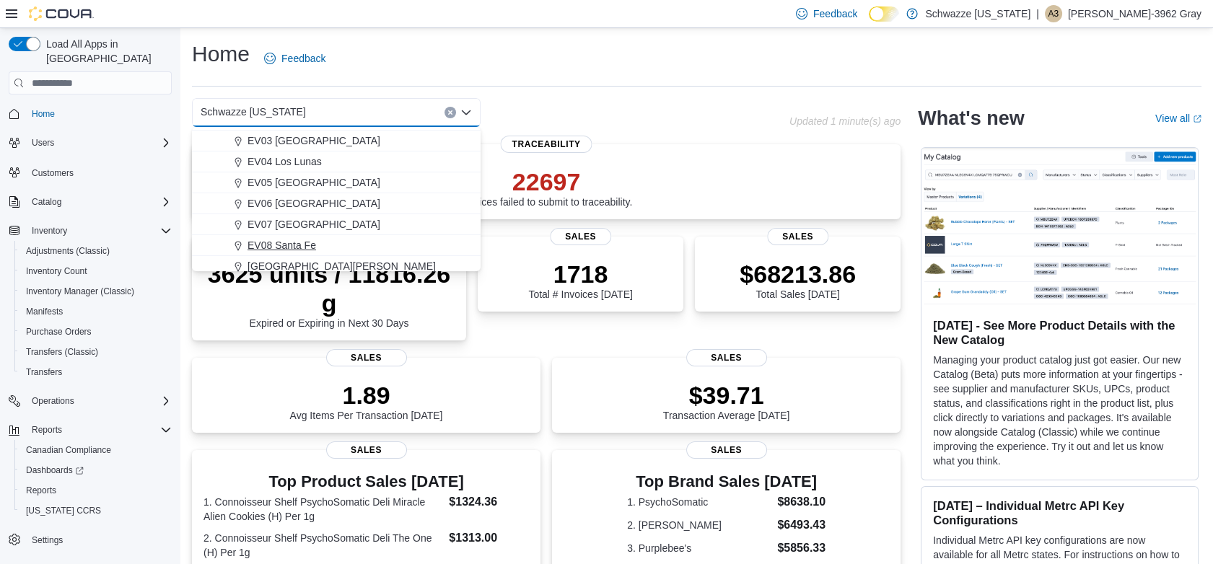
click at [289, 245] on span "EV08 Santa Fe" at bounding box center [282, 245] width 69 height 14
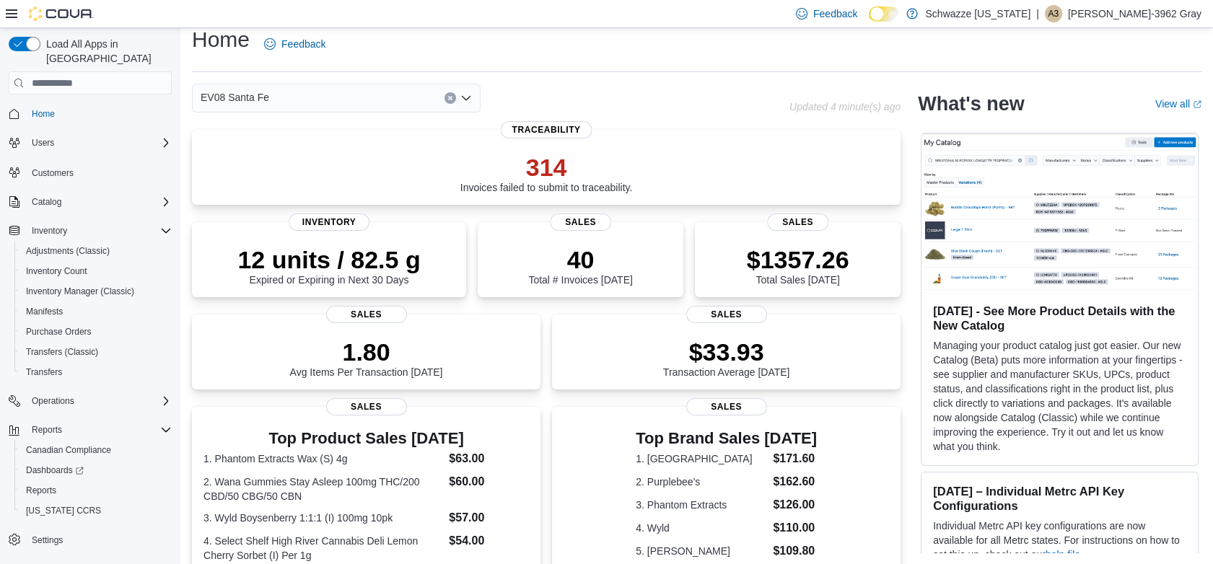
scroll to position [320, 0]
